Goal: Task Accomplishment & Management: Manage account settings

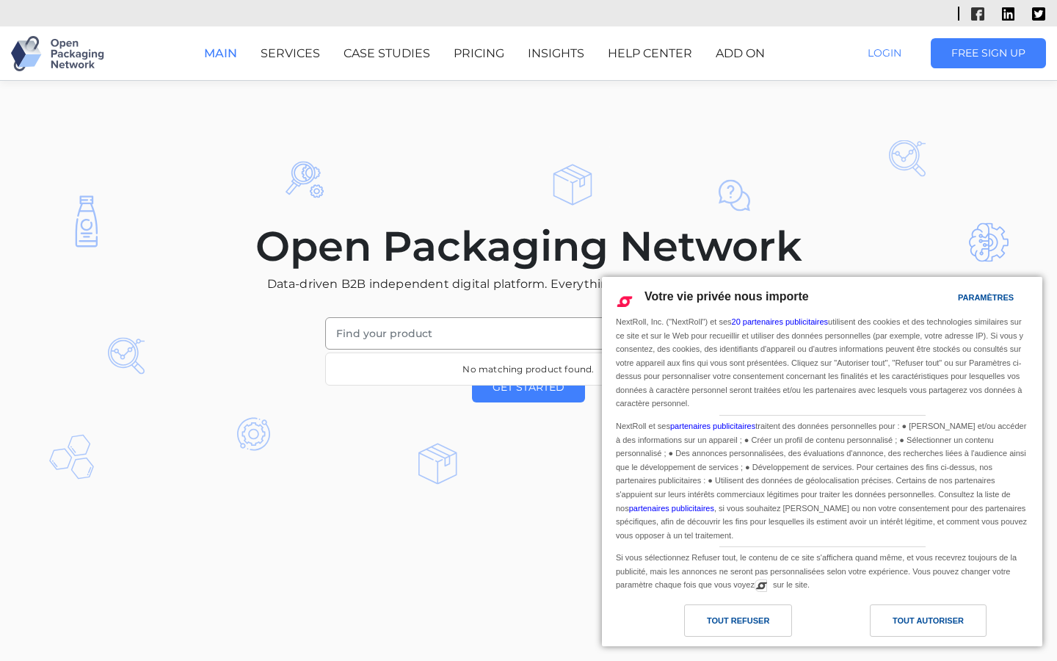
scroll to position [3067, 0]
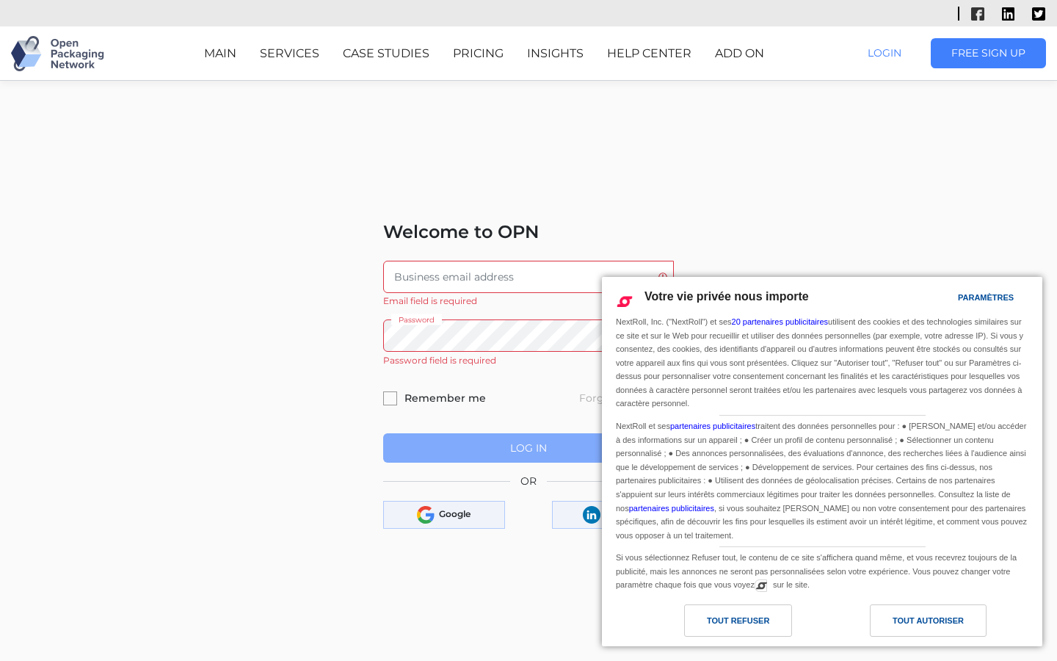
scroll to position [184, 0]
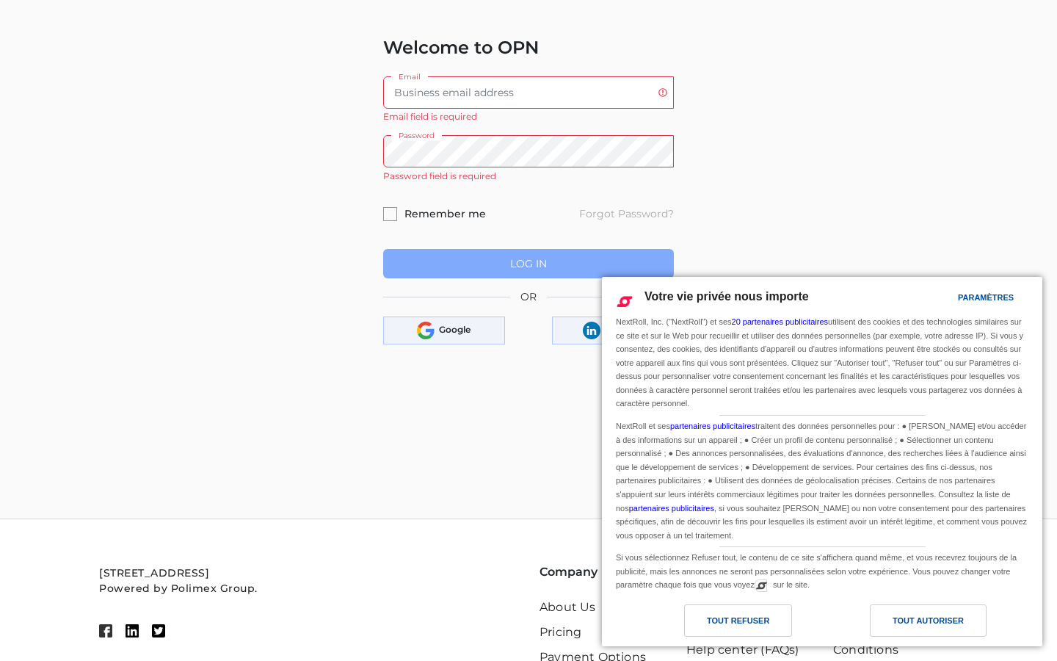
click at [528, 92] on input "Email" at bounding box center [528, 92] width 291 height 32
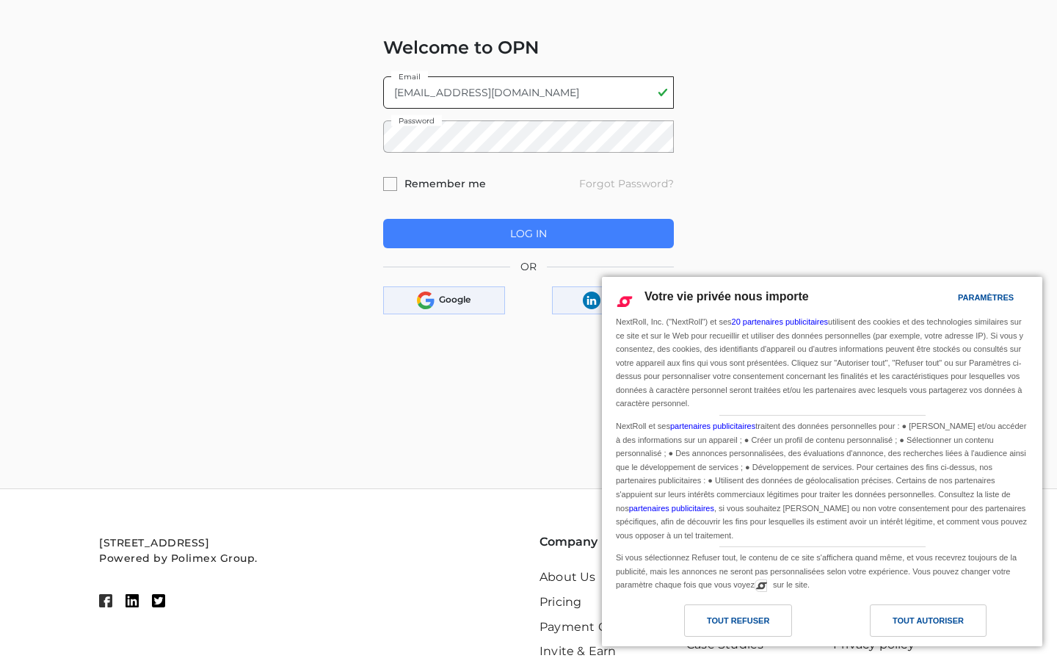
click at [383, 219] on button "Log In" at bounding box center [528, 234] width 291 height 30
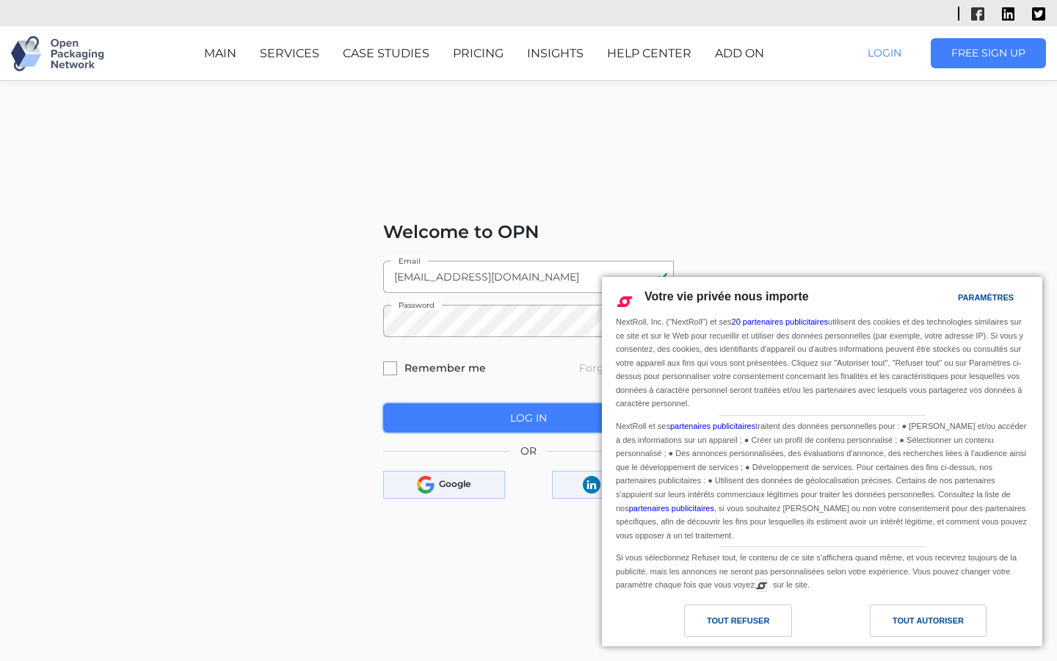
click at [528, 418] on span "Log In" at bounding box center [528, 417] width 37 height 13
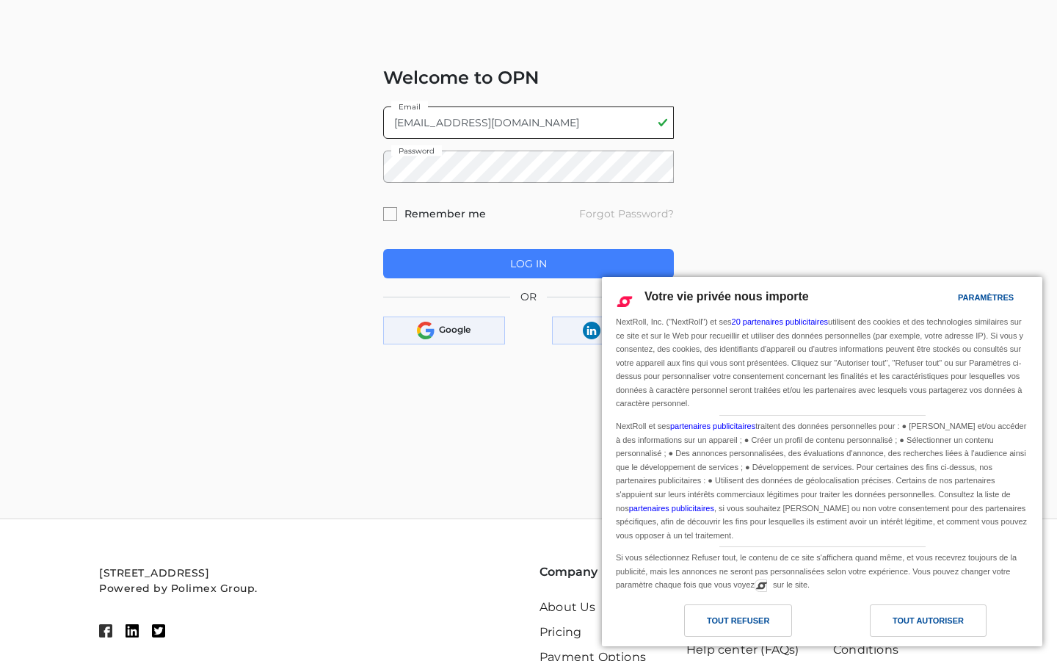
click at [528, 122] on input "[EMAIL_ADDRESS][DOMAIN_NAME]" at bounding box center [528, 122] width 291 height 32
type input "[DOMAIN_NAME]"
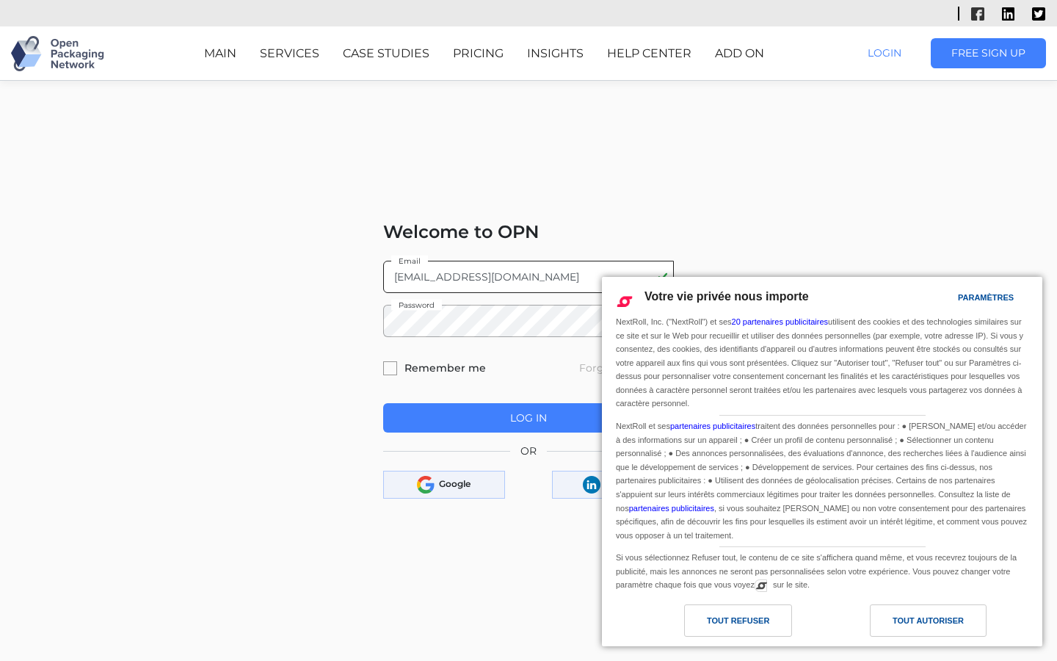
click at [383, 403] on button "Log In" at bounding box center [528, 418] width 291 height 30
click at [528, 418] on span "Log In" at bounding box center [528, 417] width 37 height 13
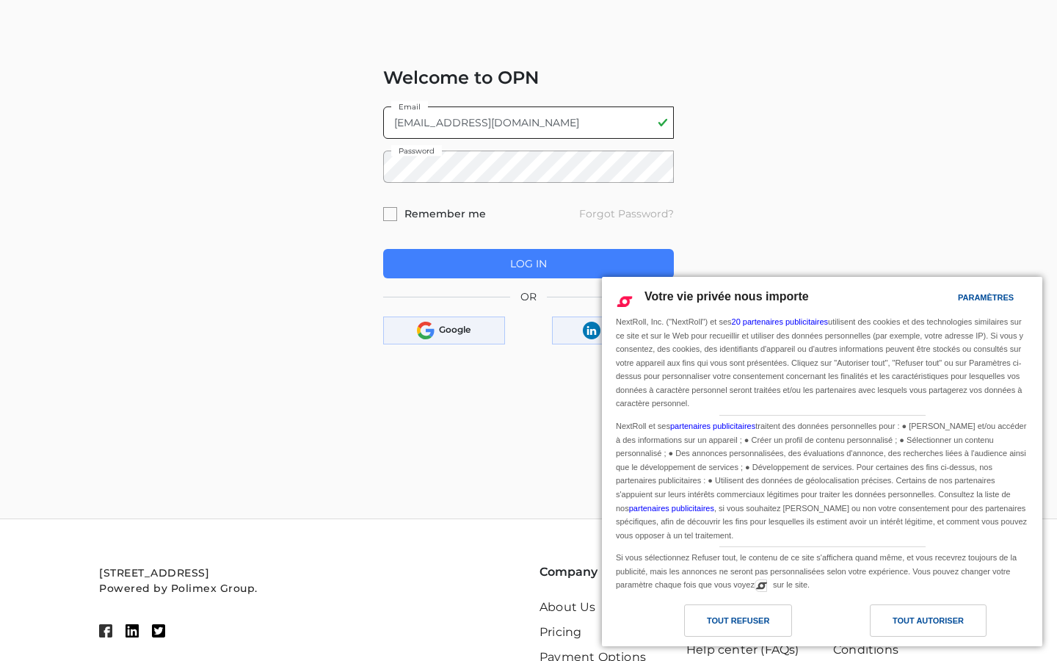
click at [528, 122] on input "[EMAIL_ADDRESS][DOMAIN_NAME]" at bounding box center [528, 122] width 291 height 32
type input "[DOMAIN_NAME]"
click at [383, 249] on button "Log In" at bounding box center [528, 264] width 291 height 30
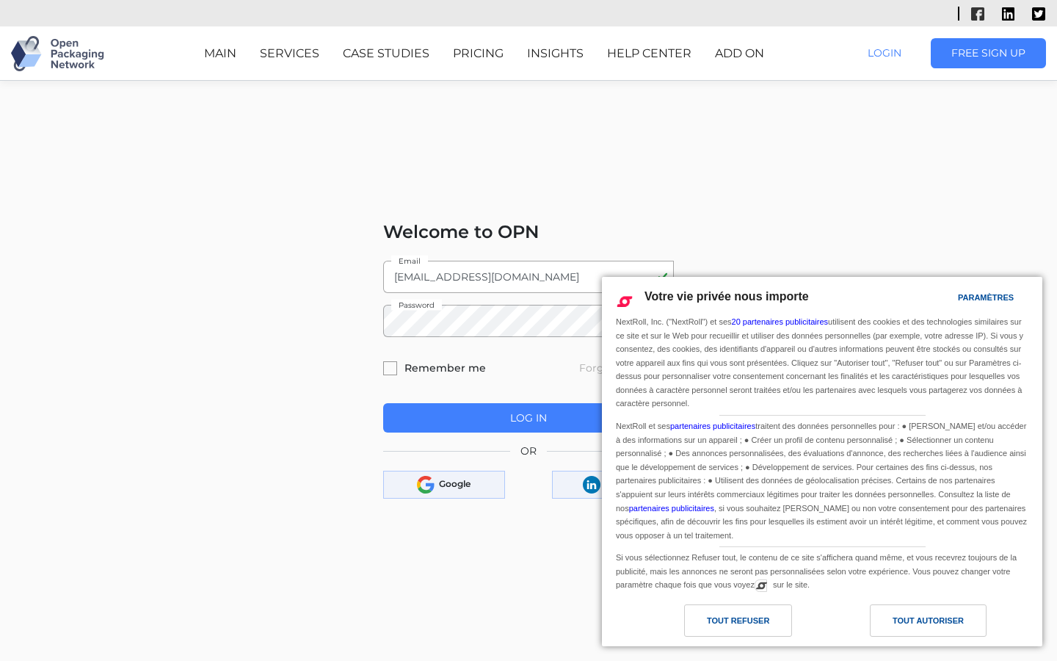
scroll to position [0, 0]
click at [528, 418] on span "Log In" at bounding box center [528, 417] width 37 height 13
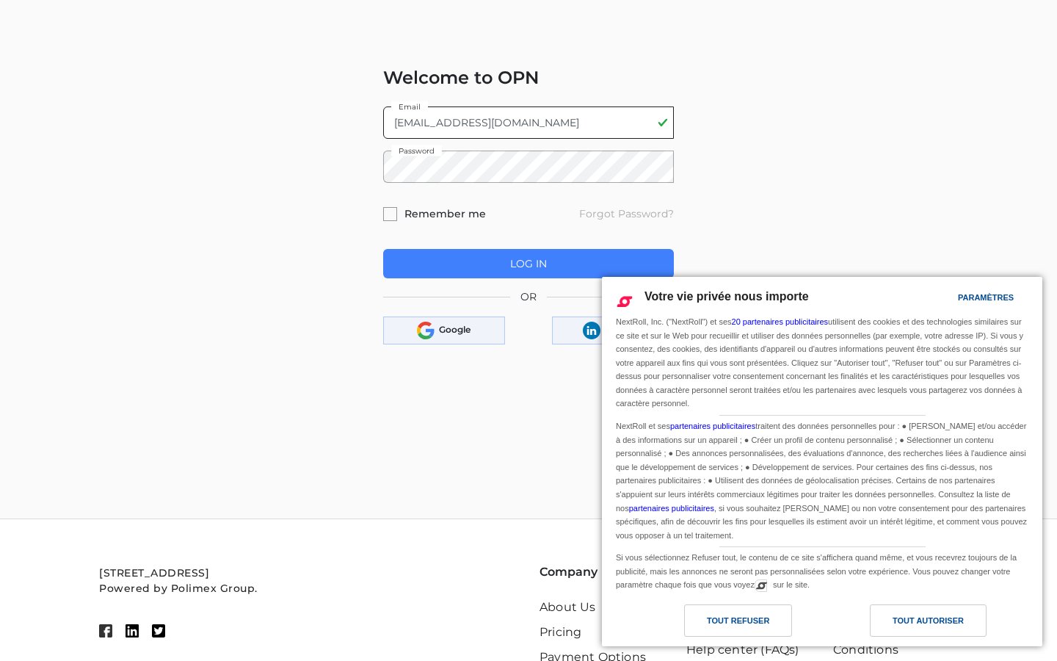
click at [528, 122] on input "[EMAIL_ADDRESS][DOMAIN_NAME]" at bounding box center [528, 122] width 291 height 32
type input "i"
click at [383, 249] on button "Log In" at bounding box center [528, 264] width 291 height 30
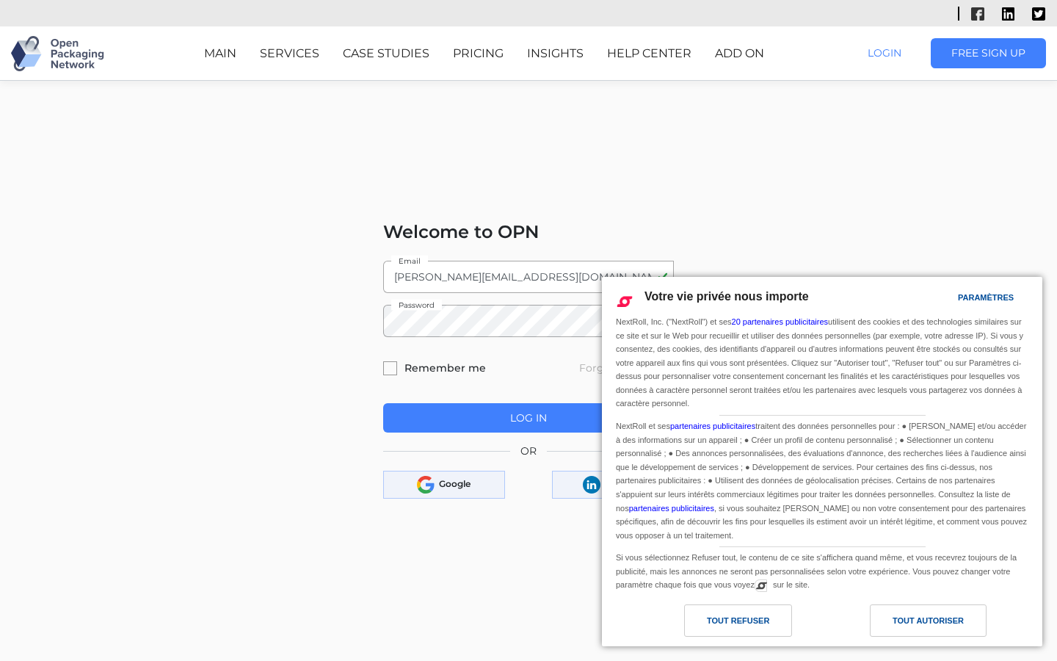
scroll to position [0, 0]
click at [528, 418] on span "Log In" at bounding box center [528, 417] width 37 height 13
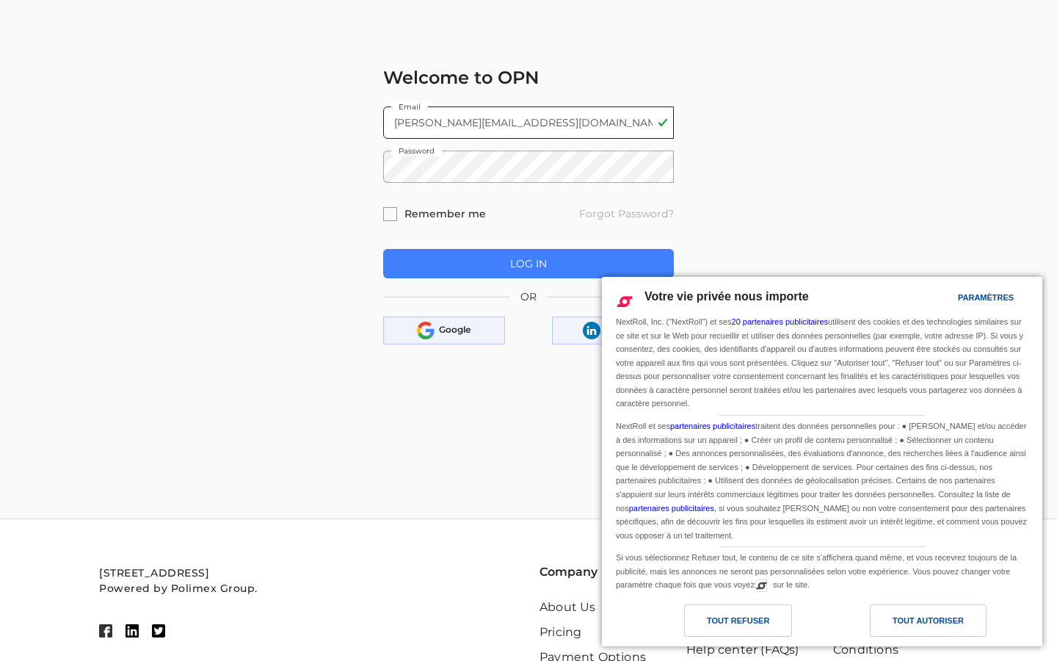
click at [528, 122] on input "[PERSON_NAME][EMAIL_ADDRESS][DOMAIN_NAME]" at bounding box center [528, 122] width 291 height 32
type input "c"
type input "[PERSON_NAME][EMAIL_ADDRESS][DOMAIN_NAME]"
